Goal: Find specific page/section: Find specific page/section

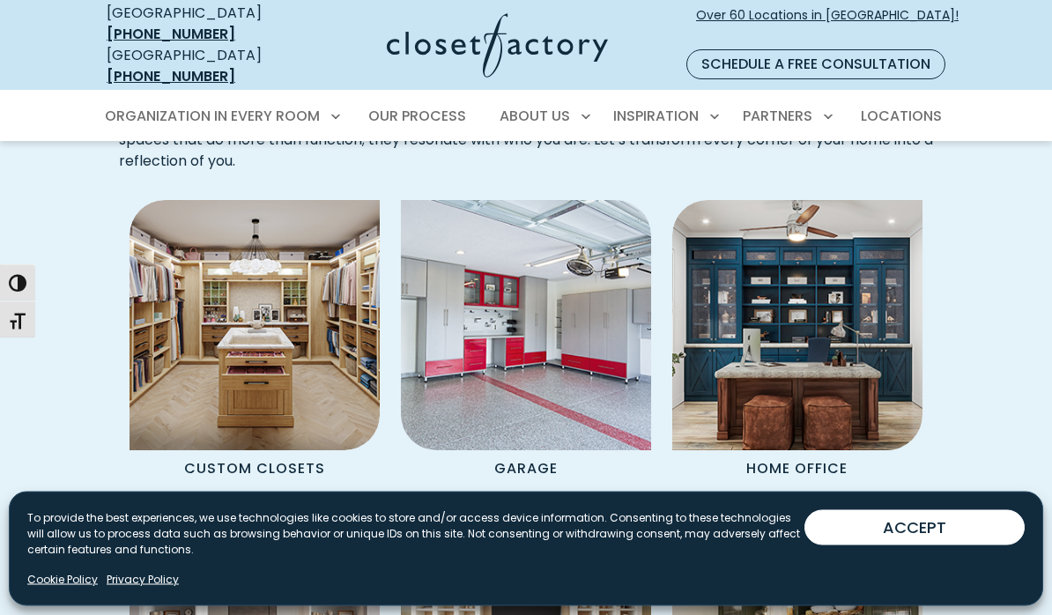
scroll to position [1365, 0]
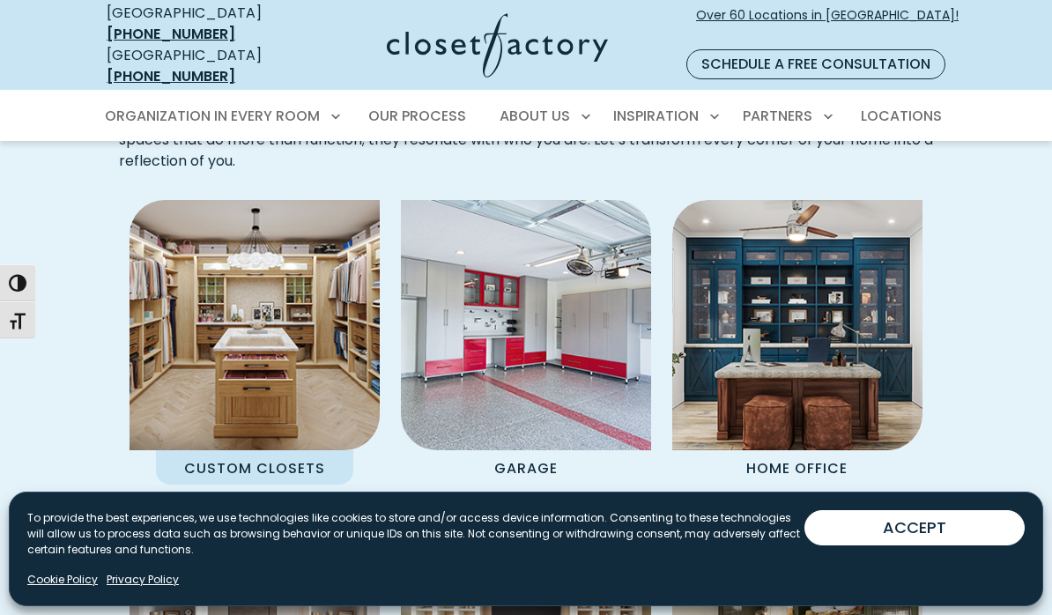
click at [332, 338] on img "Spaces Grid" at bounding box center [254, 325] width 275 height 275
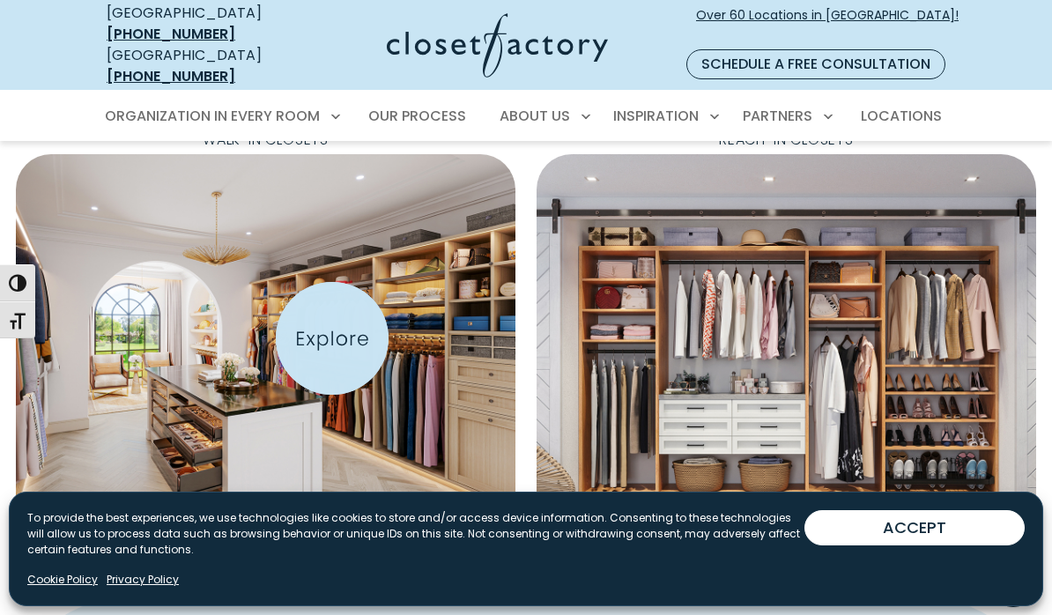
scroll to position [613, 0]
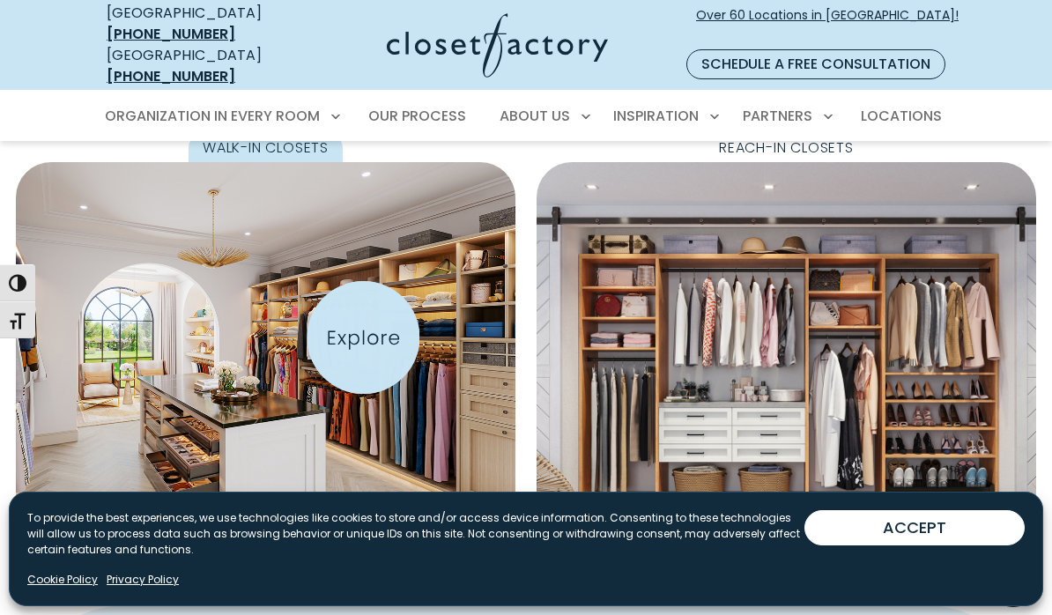
click at [364, 337] on img "Featured Images" at bounding box center [265, 359] width 531 height 418
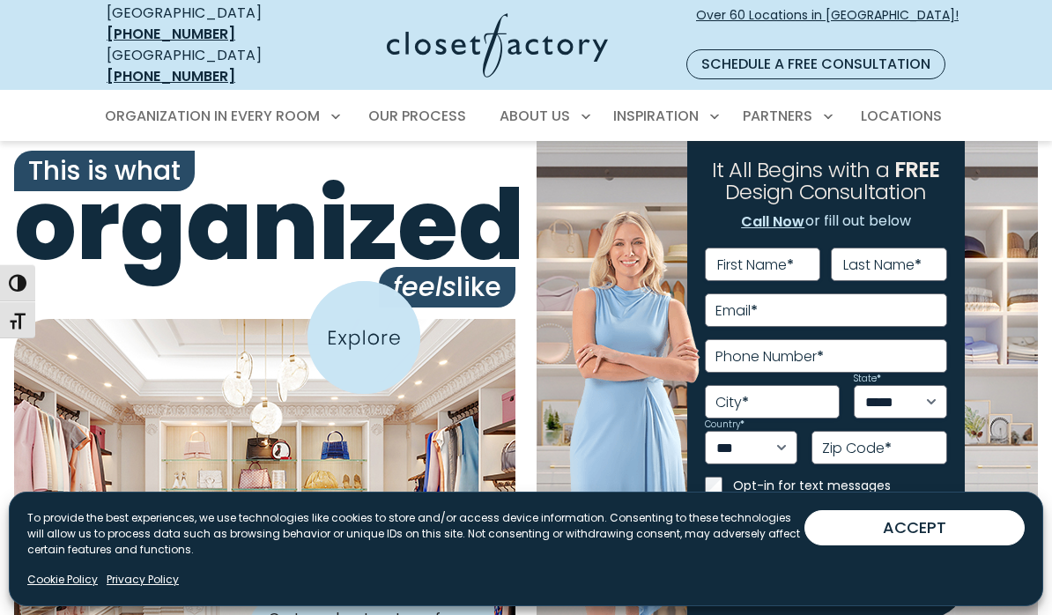
scroll to position [690, 0]
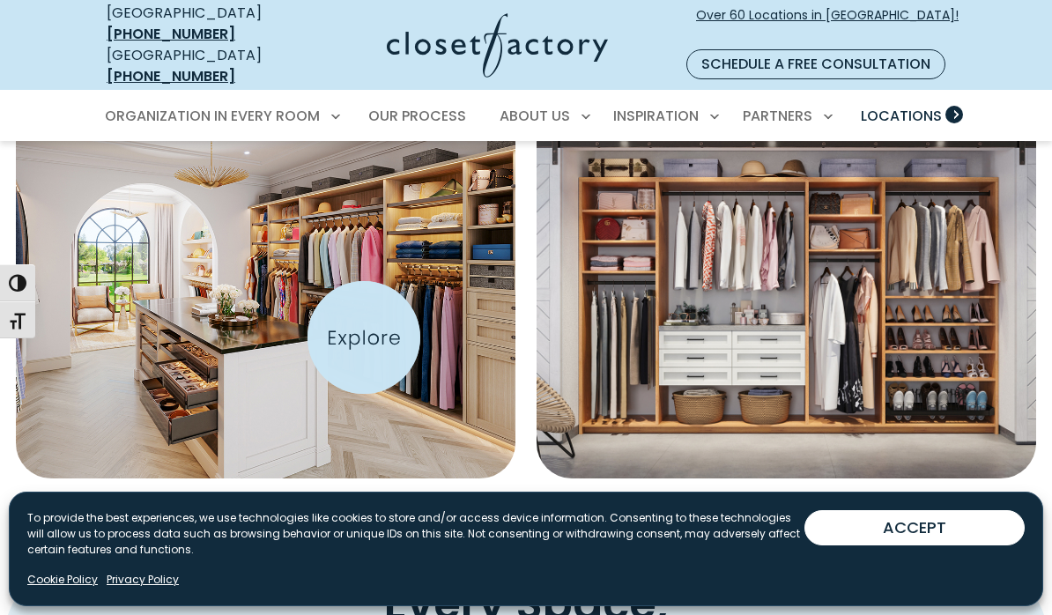
click at [919, 106] on span "Locations" at bounding box center [901, 116] width 81 height 20
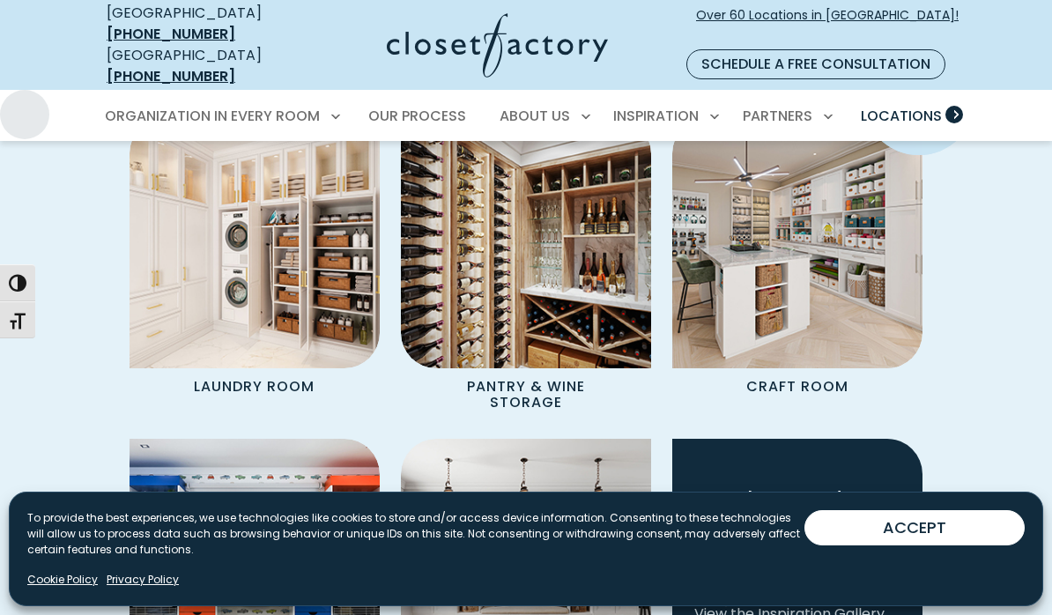
scroll to position [2039, 0]
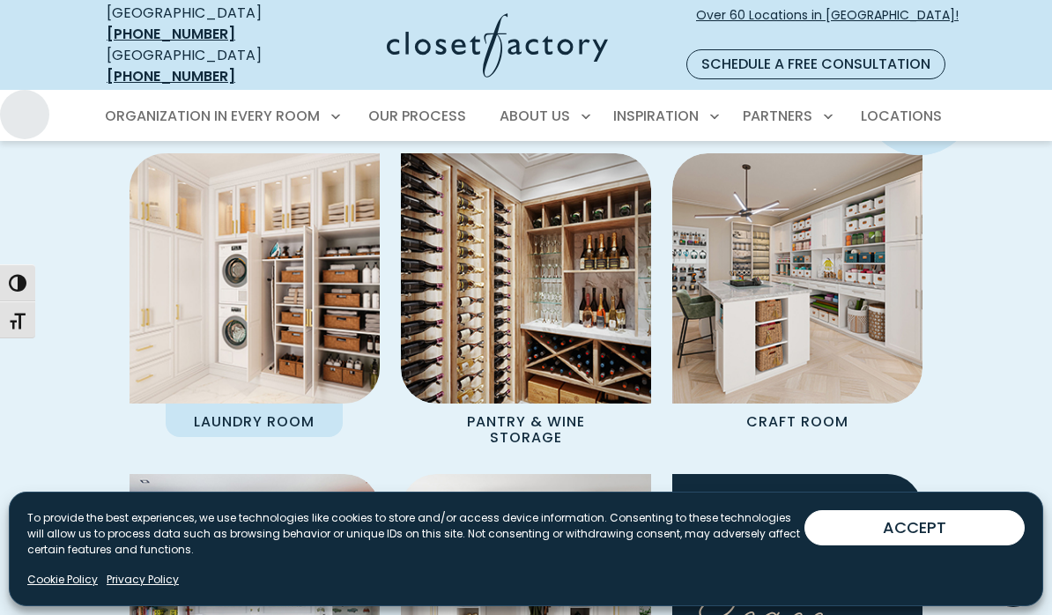
click at [224, 264] on img "Spaces Grid" at bounding box center [254, 277] width 275 height 275
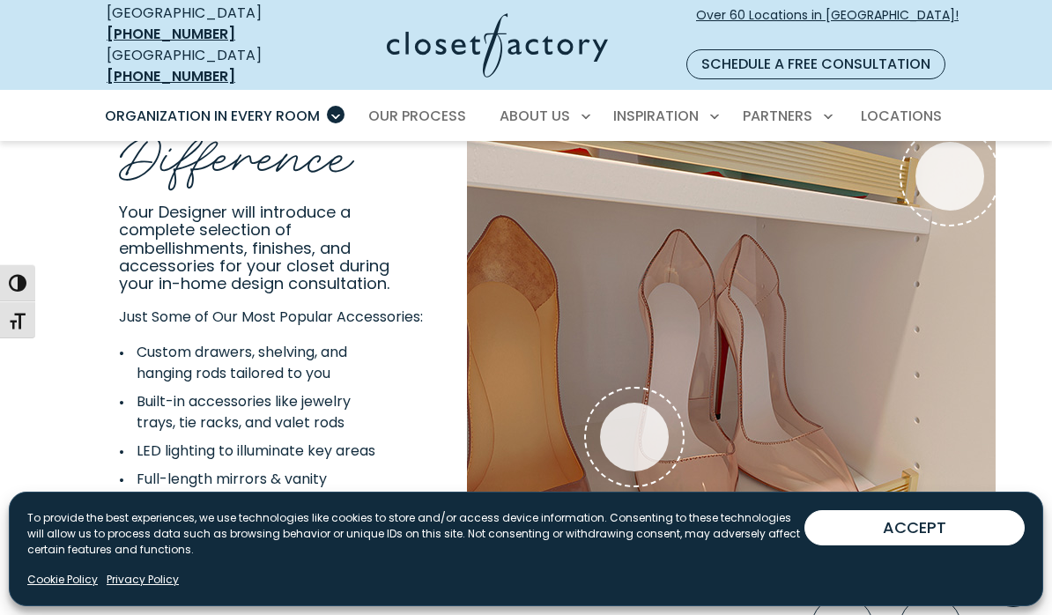
scroll to position [3203, 0]
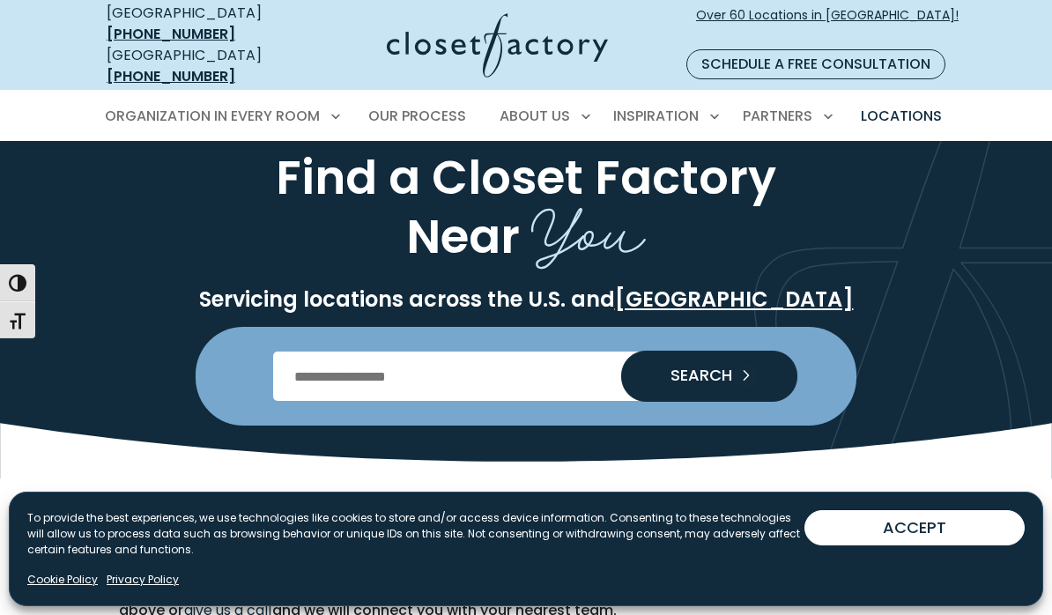
scroll to position [60, 0]
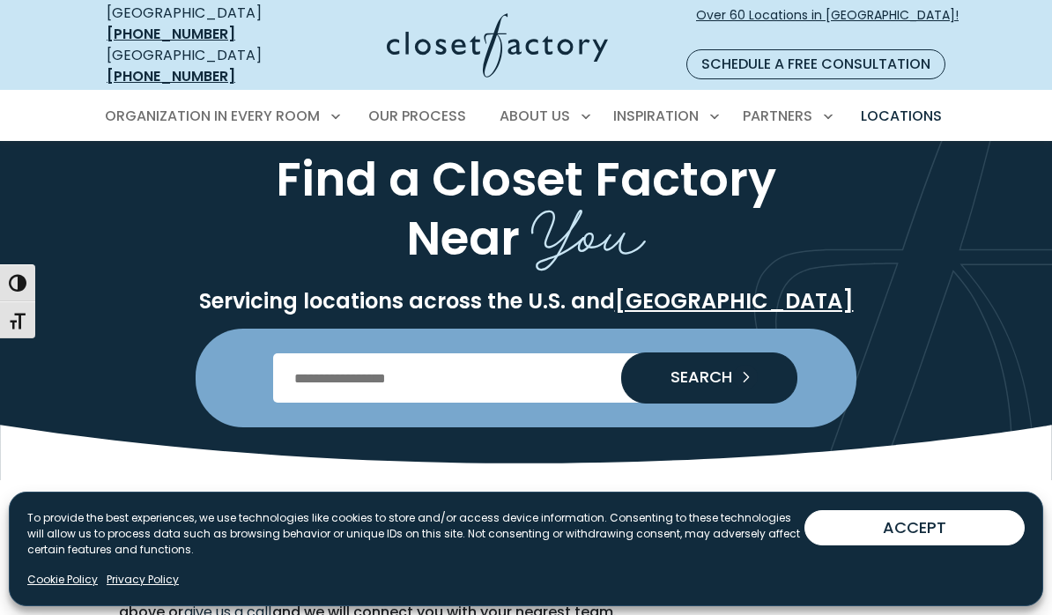
click at [308, 354] on input "Enter Postal Code" at bounding box center [526, 377] width 507 height 49
type input "*****"
click at [734, 357] on button "SEARCH" at bounding box center [709, 377] width 176 height 49
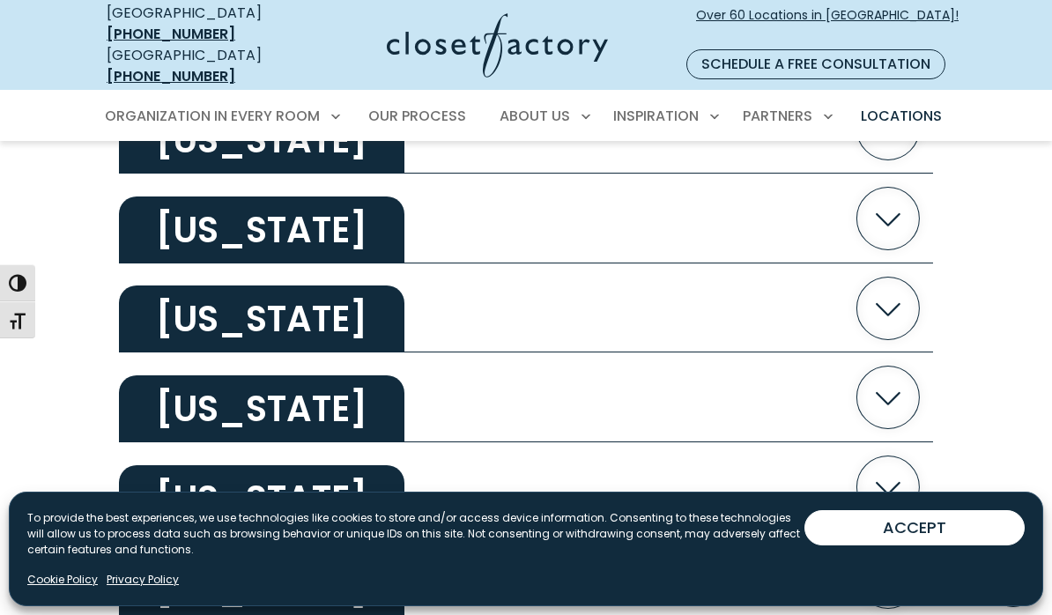
scroll to position [1000, 0]
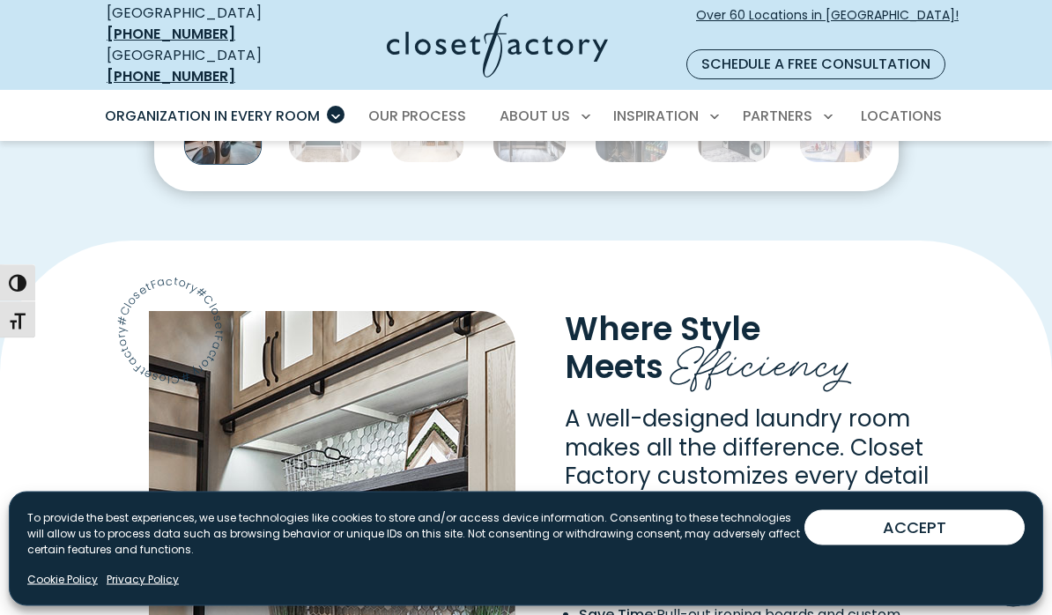
scroll to position [1115, 0]
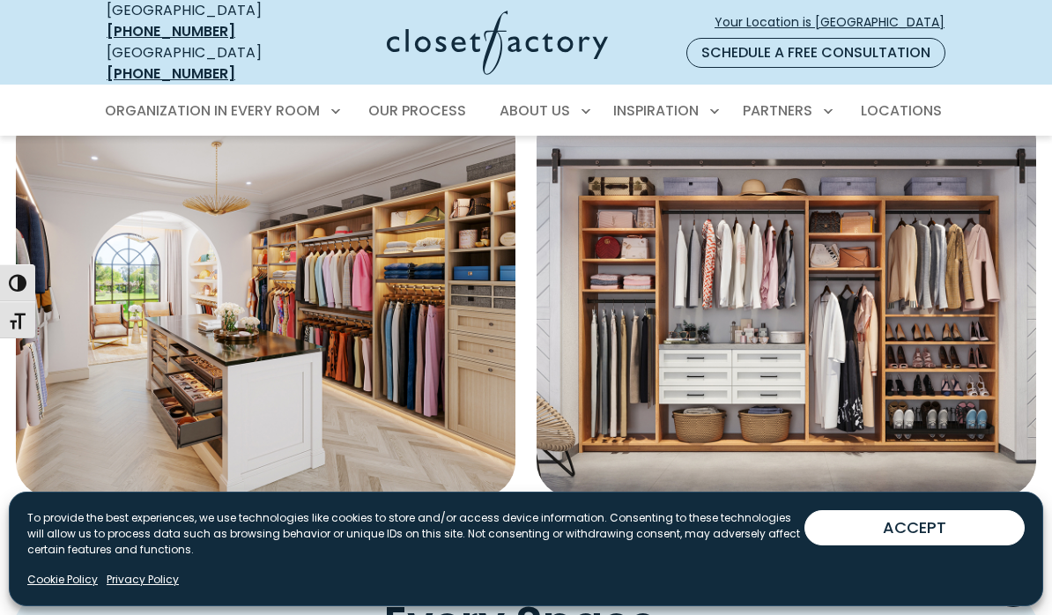
scroll to position [667, 0]
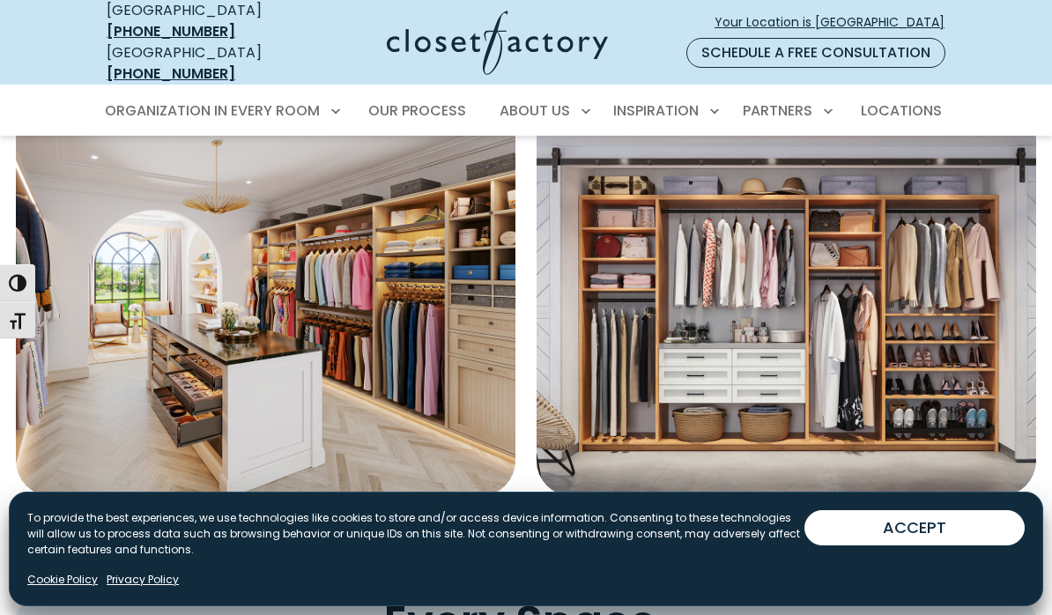
click at [947, 604] on div "Manage Consent To provide the best experiences, we use technologies like cookie…" at bounding box center [526, 549] width 1034 height 115
